Goal: Task Accomplishment & Management: Manage account settings

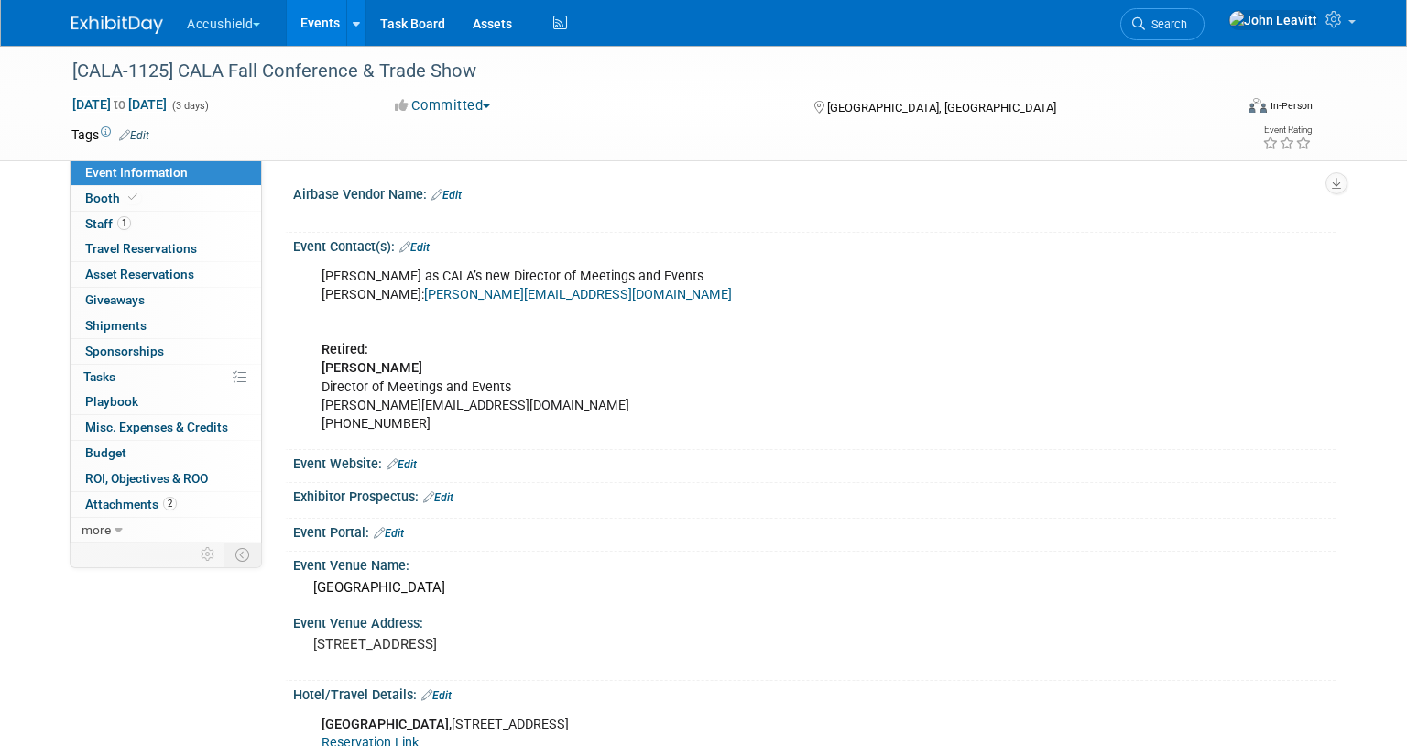
select select "Yes"
click at [1343, 27] on icon at bounding box center [1336, 19] width 21 height 16
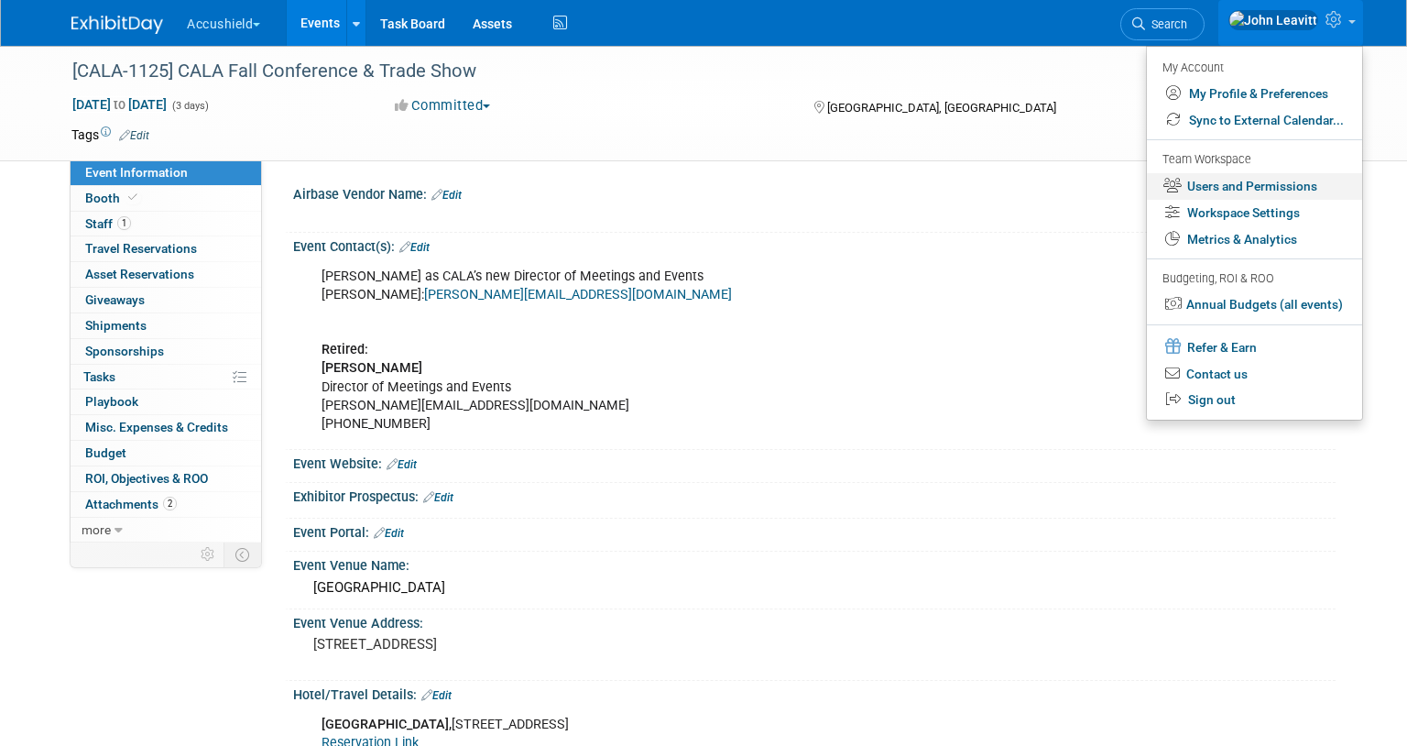
click at [1258, 191] on link "Users and Permissions" at bounding box center [1254, 186] width 215 height 27
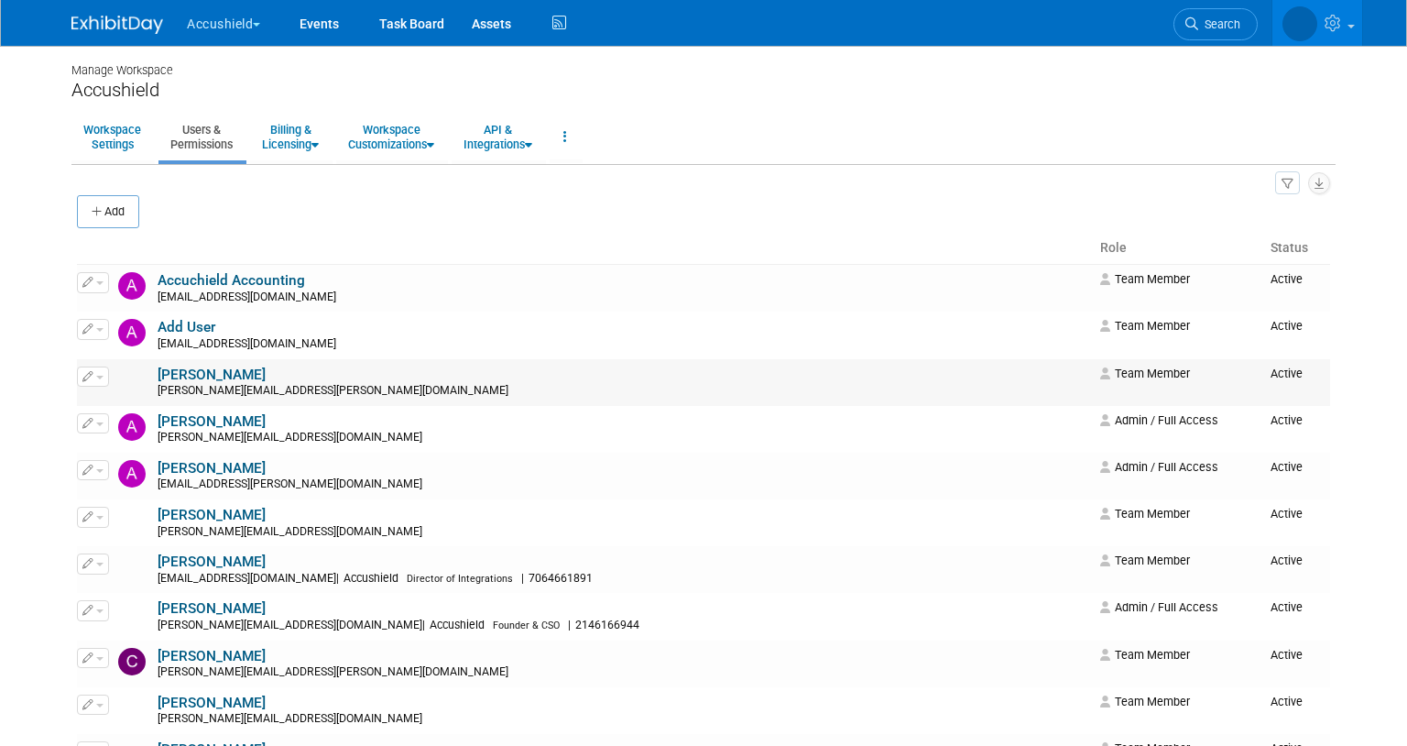
scroll to position [37, 0]
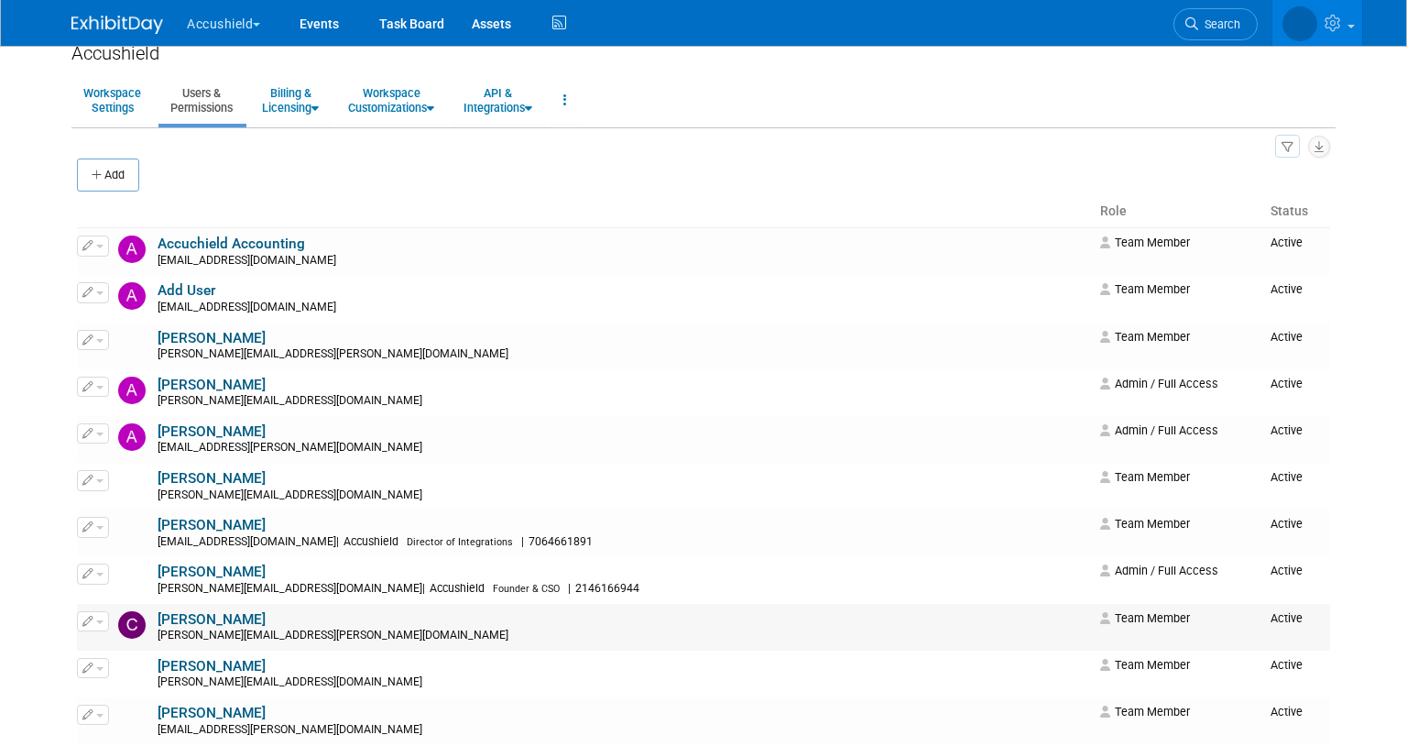
click at [301, 639] on div "chris.karkazis@accushield.com" at bounding box center [623, 636] width 931 height 15
click at [124, 27] on img at bounding box center [117, 25] width 92 height 18
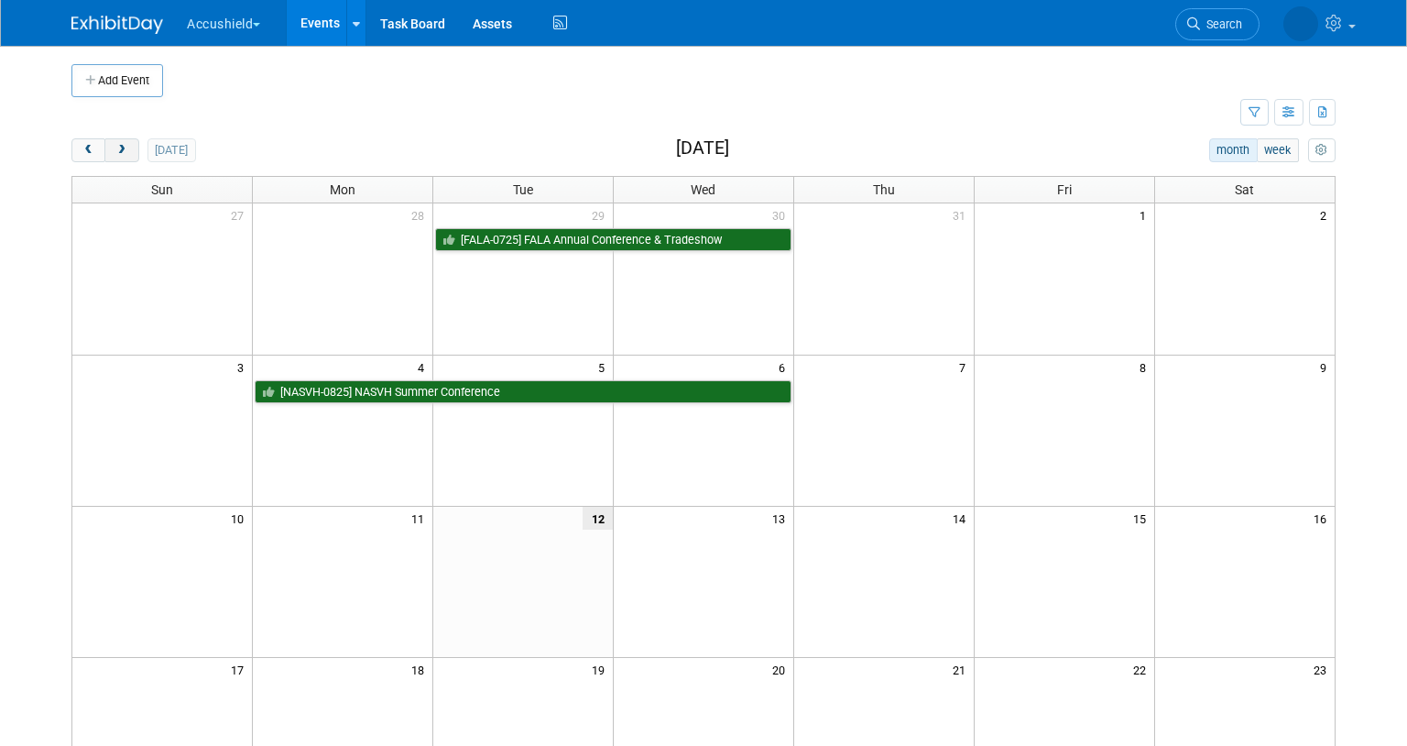
click at [116, 156] on button "next" at bounding box center [121, 150] width 34 height 24
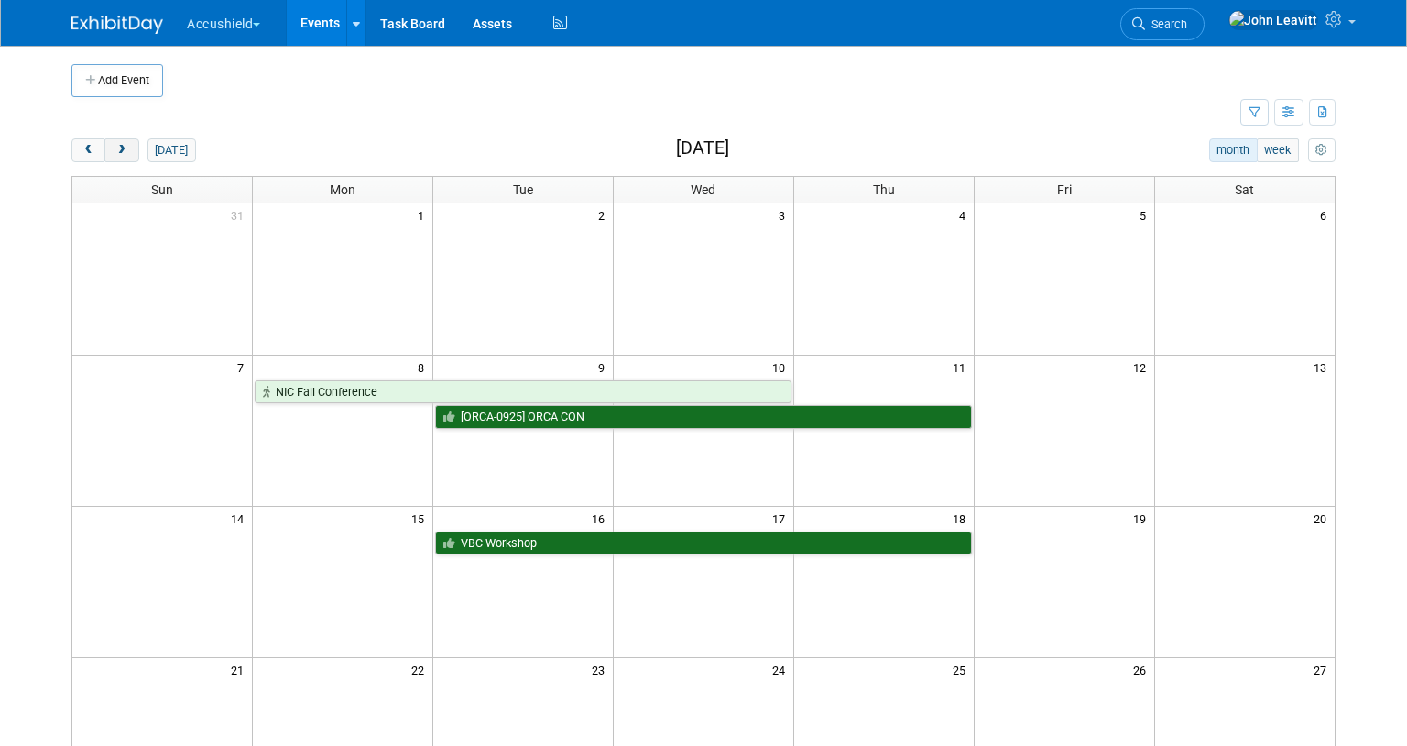
click at [117, 156] on button "next" at bounding box center [121, 150] width 34 height 24
